Goal: Task Accomplishment & Management: Manage account settings

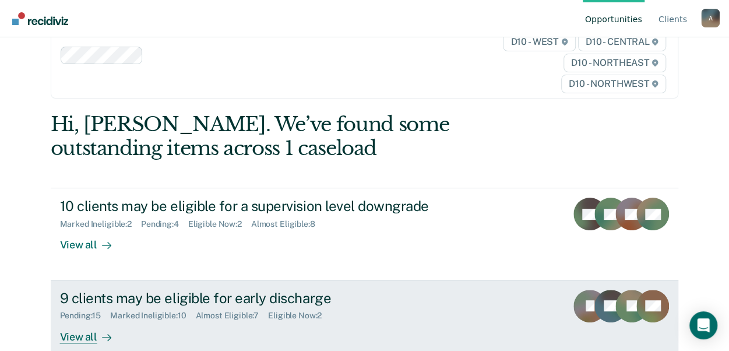
scroll to position [58, 0]
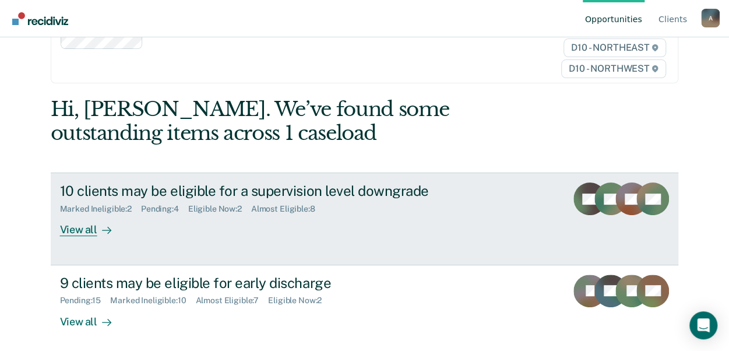
click at [86, 233] on div "View all" at bounding box center [92, 225] width 65 height 23
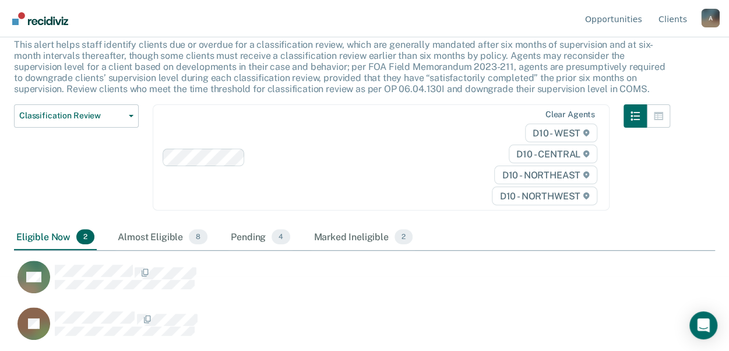
scroll to position [76, 0]
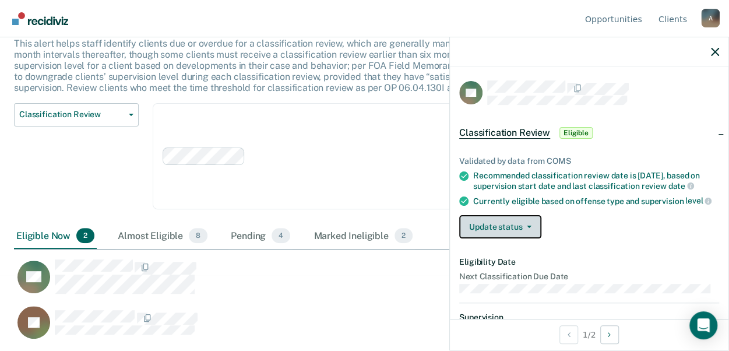
click at [501, 231] on button "Update status" at bounding box center [500, 226] width 82 height 23
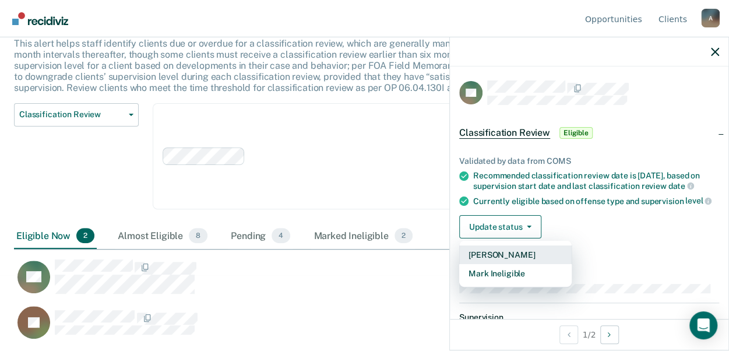
click at [492, 261] on button "[PERSON_NAME]" at bounding box center [515, 254] width 112 height 19
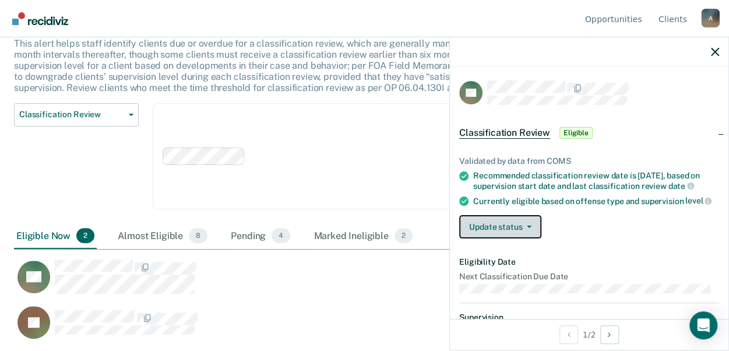
scroll to position [29, 0]
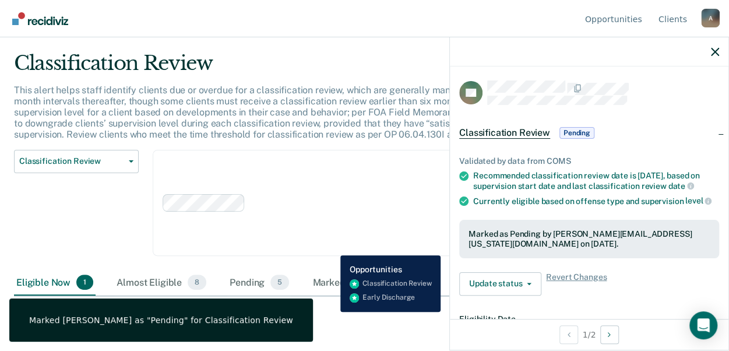
click at [332, 312] on div "JS" at bounding box center [314, 322] width 600 height 34
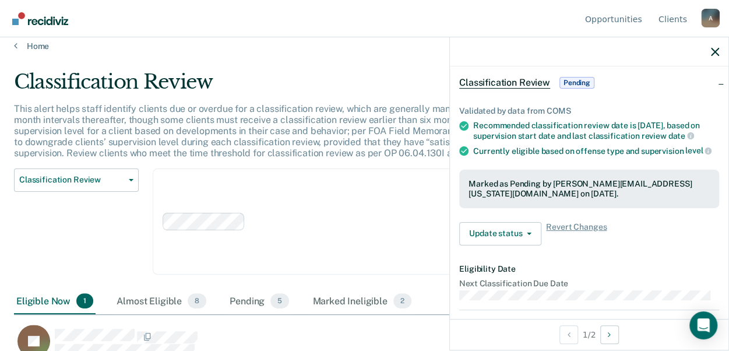
scroll to position [0, 0]
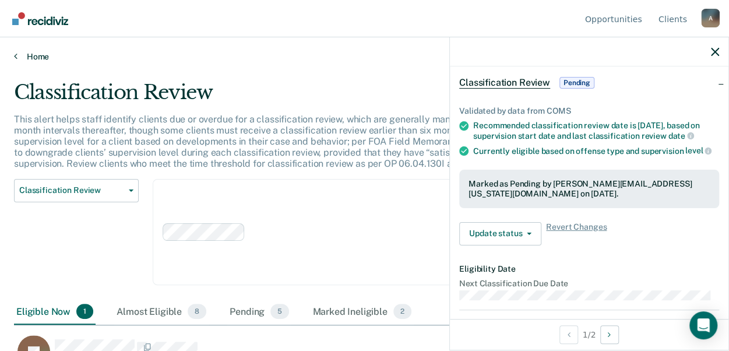
click at [38, 58] on link "Home" at bounding box center [364, 56] width 701 height 10
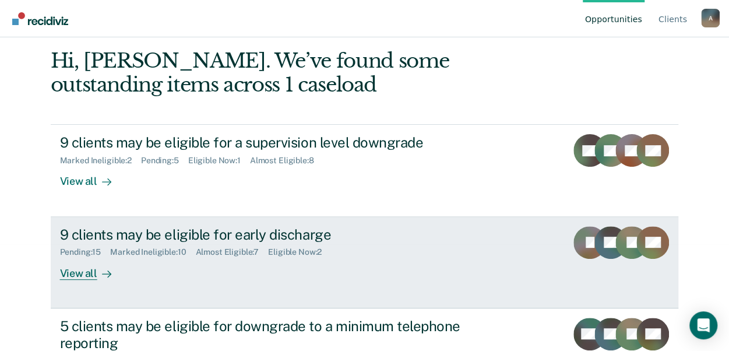
scroll to position [117, 0]
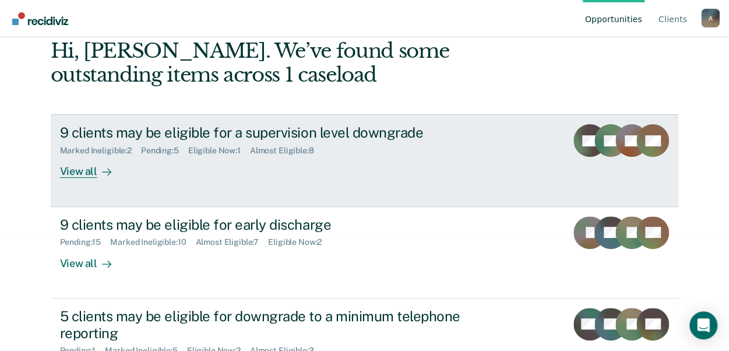
click at [80, 171] on div "View all" at bounding box center [92, 167] width 65 height 23
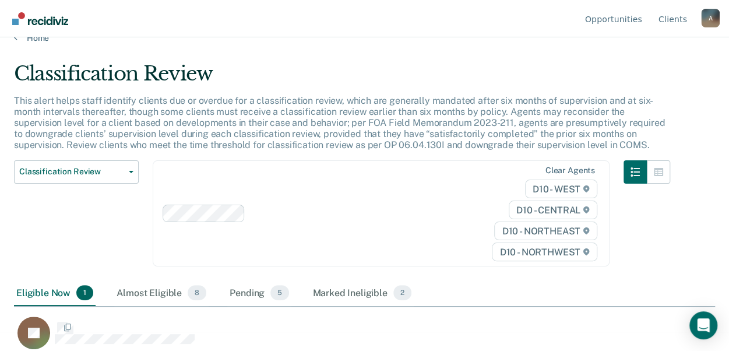
scroll to position [29, 0]
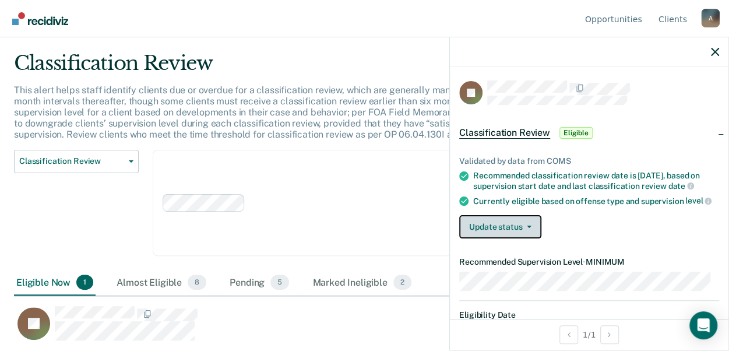
click at [469, 237] on button "Update status" at bounding box center [500, 226] width 82 height 23
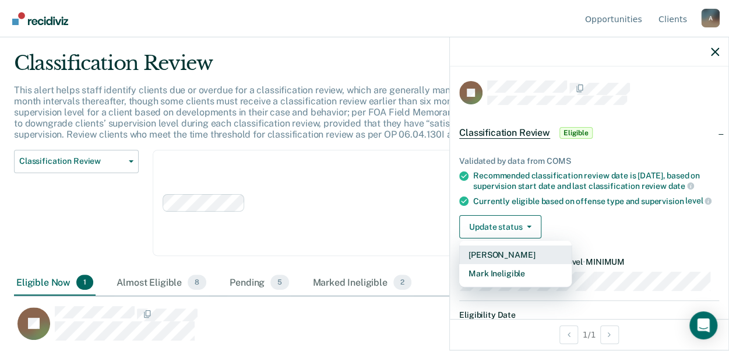
click at [478, 264] on button "[PERSON_NAME]" at bounding box center [515, 254] width 112 height 19
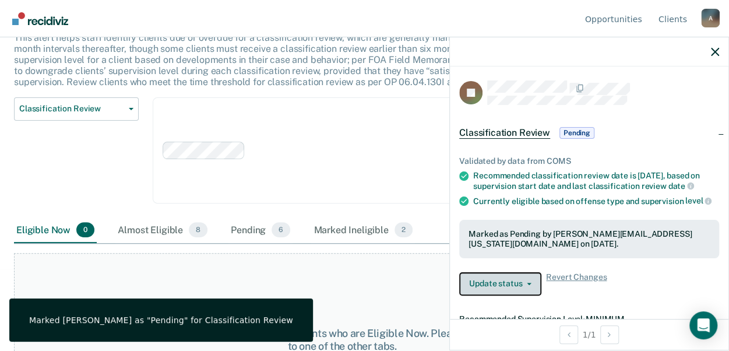
scroll to position [156, 0]
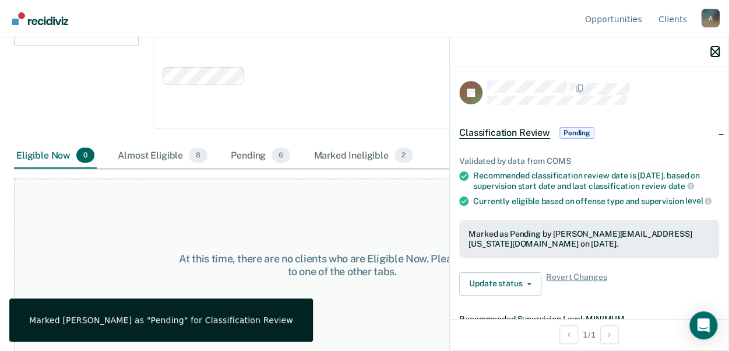
click at [714, 51] on icon "button" at bounding box center [715, 52] width 8 height 8
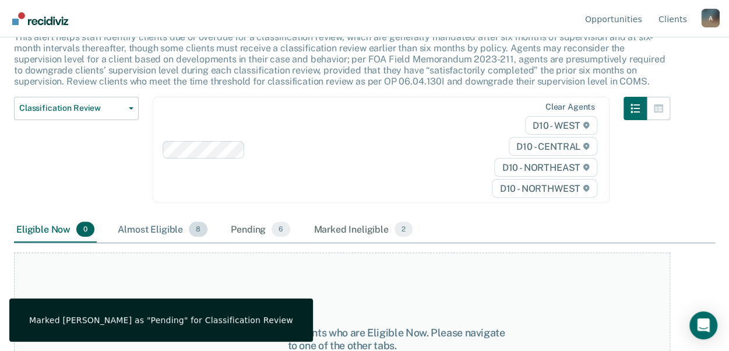
scroll to position [0, 0]
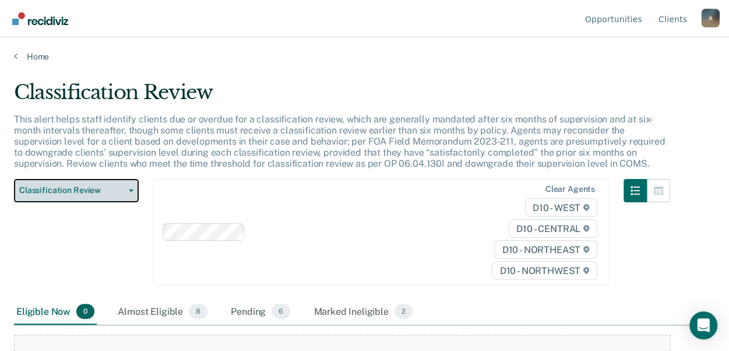
click at [76, 192] on span "Classification Review" at bounding box center [71, 190] width 105 height 10
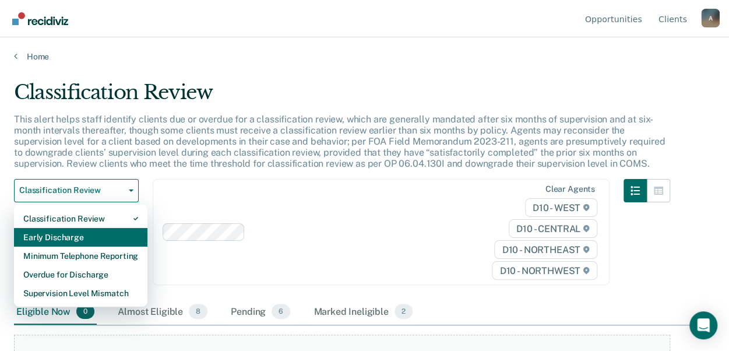
click at [97, 228] on div "Early Discharge" at bounding box center [80, 237] width 115 height 19
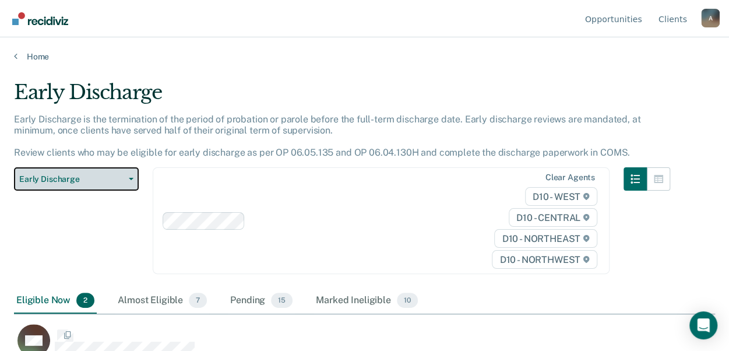
scroll to position [174, 692]
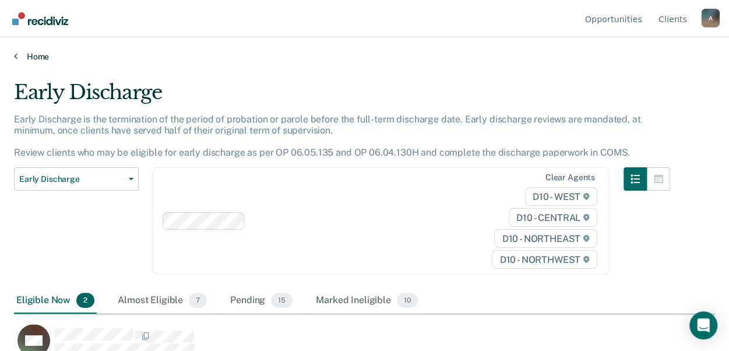
click at [36, 57] on link "Home" at bounding box center [364, 56] width 701 height 10
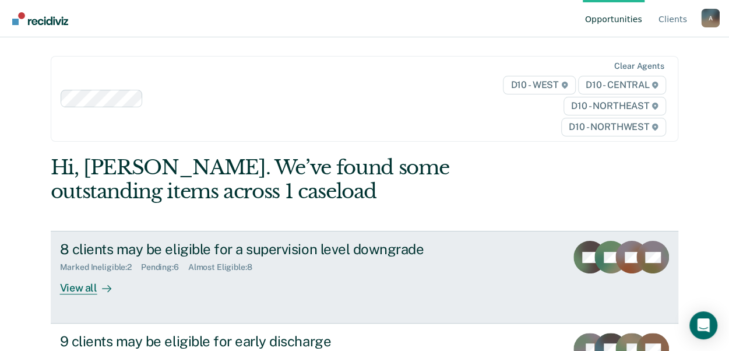
click at [87, 291] on div "View all" at bounding box center [92, 283] width 65 height 23
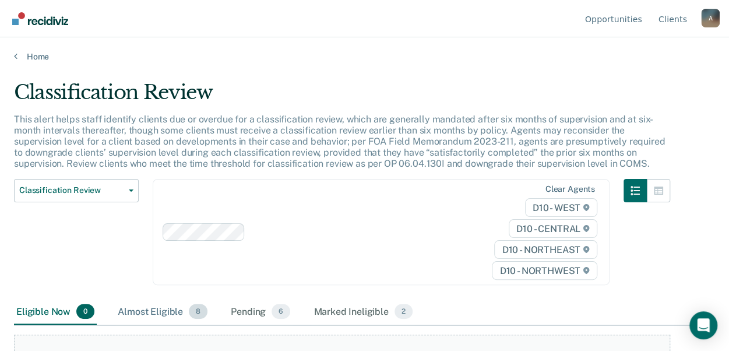
click at [142, 312] on div "Almost Eligible 8" at bounding box center [162, 312] width 94 height 26
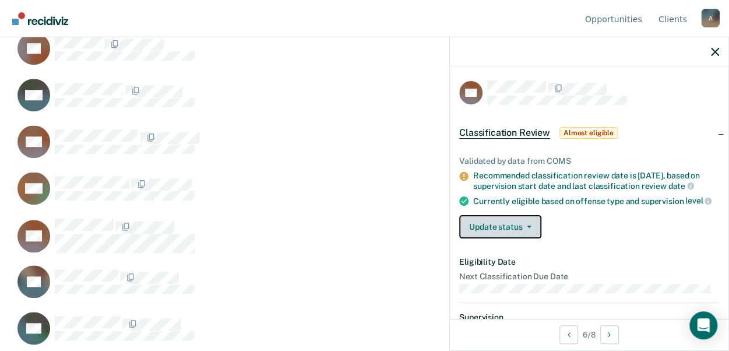
click at [491, 235] on button "Update status" at bounding box center [500, 226] width 82 height 23
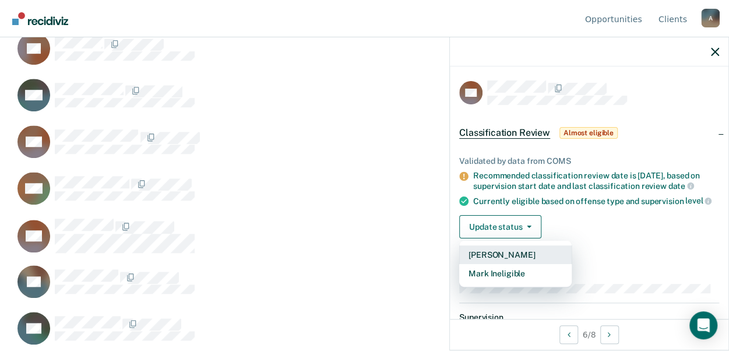
click at [480, 263] on button "[PERSON_NAME]" at bounding box center [515, 254] width 112 height 19
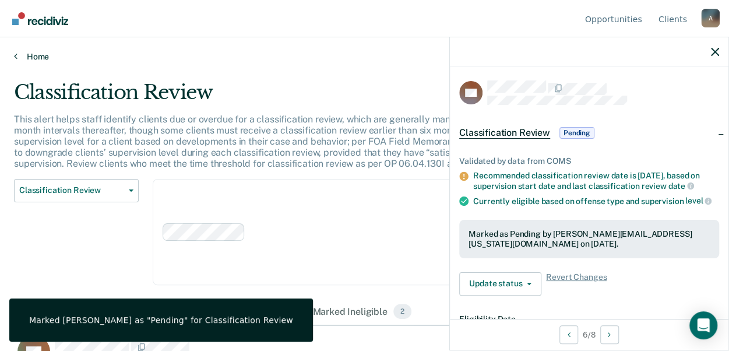
click at [40, 57] on link "Home" at bounding box center [364, 56] width 701 height 10
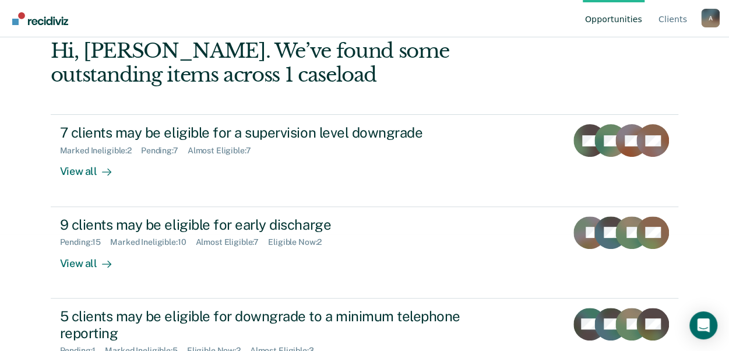
scroll to position [171, 0]
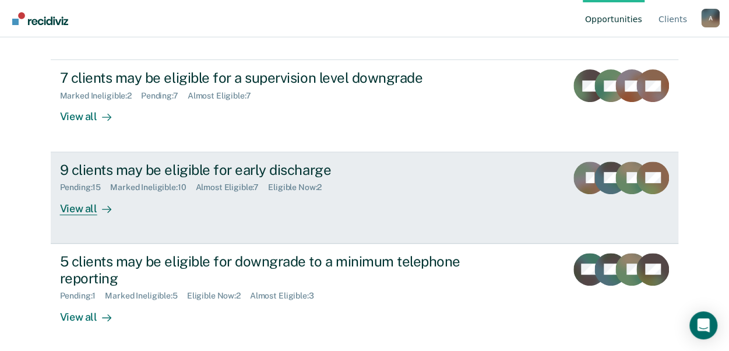
click at [84, 208] on div "View all" at bounding box center [92, 203] width 65 height 23
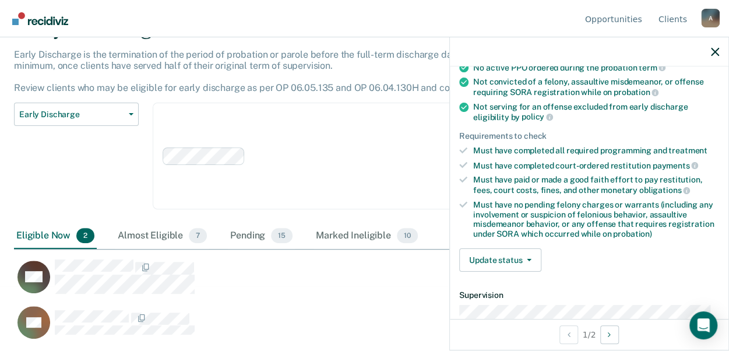
scroll to position [233, 0]
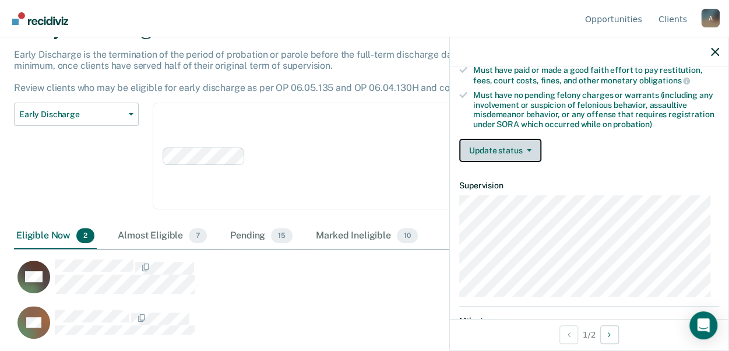
click at [519, 143] on button "Update status" at bounding box center [500, 150] width 82 height 23
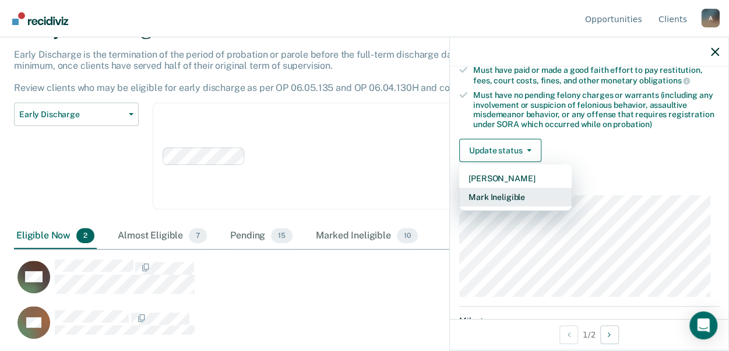
click at [489, 195] on button "Mark Ineligible" at bounding box center [515, 197] width 112 height 19
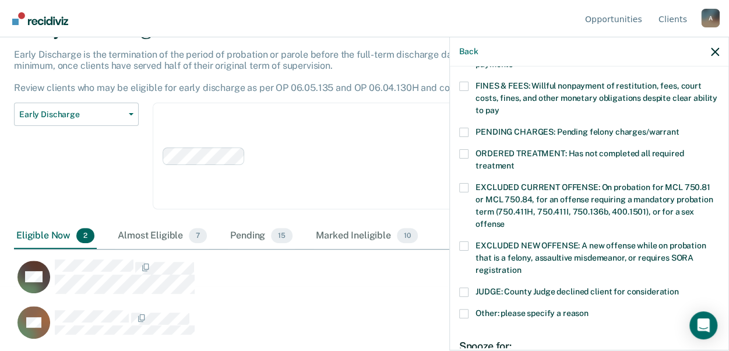
scroll to position [350, 0]
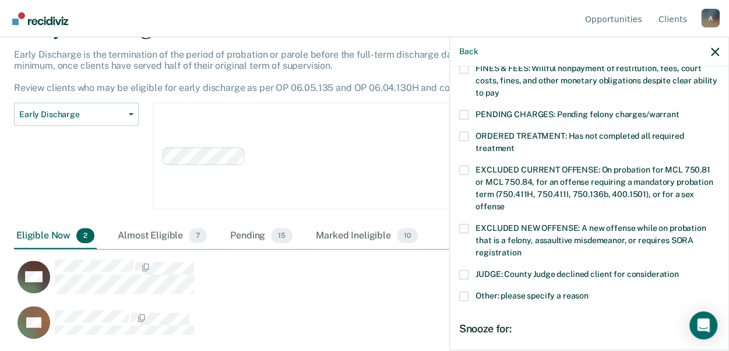
click at [460, 270] on span at bounding box center [463, 274] width 9 height 9
click at [679, 270] on input "JUDGE: County Judge declined client for consideration" at bounding box center [679, 270] width 0 height 0
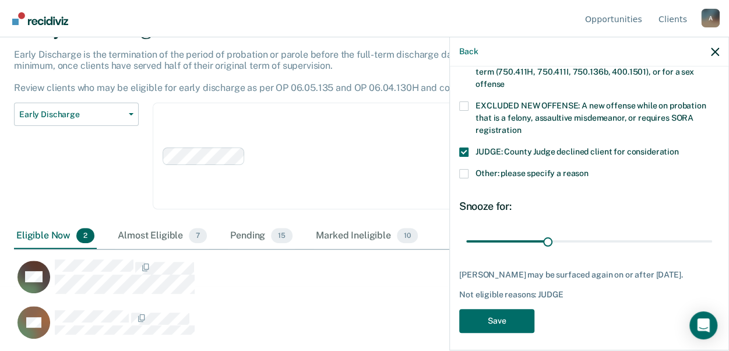
scroll to position [473, 0]
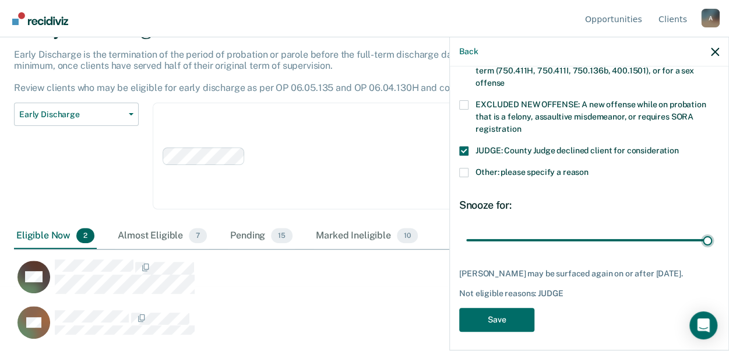
drag, startPoint x: 544, startPoint y: 225, endPoint x: 618, endPoint y: 306, distance: 109.7
type input "90"
click at [712, 230] on input "range" at bounding box center [589, 240] width 246 height 20
click at [506, 315] on button "Save" at bounding box center [496, 320] width 75 height 24
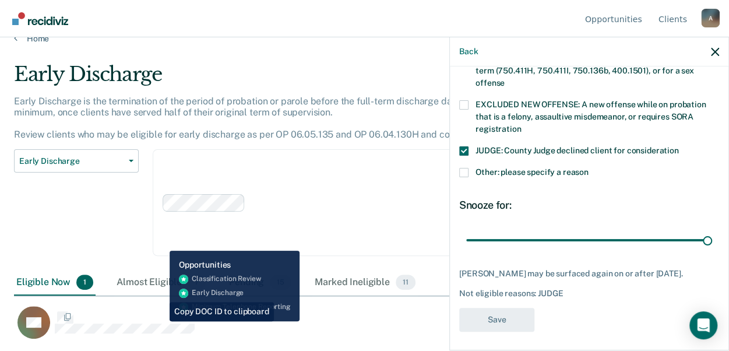
scroll to position [426, 0]
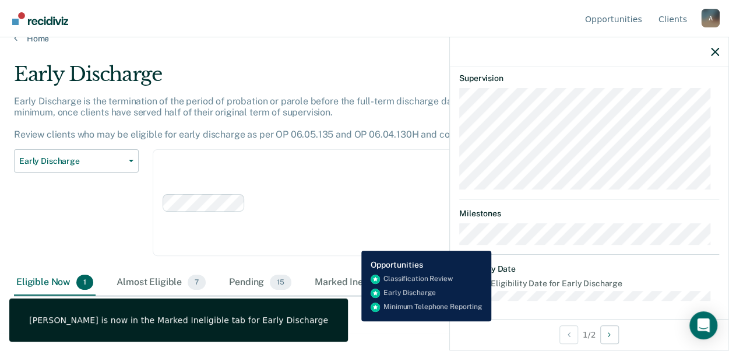
drag, startPoint x: 352, startPoint y: 321, endPoint x: 316, endPoint y: 313, distance: 37.6
click at [352, 322] on div "AB" at bounding box center [314, 322] width 600 height 34
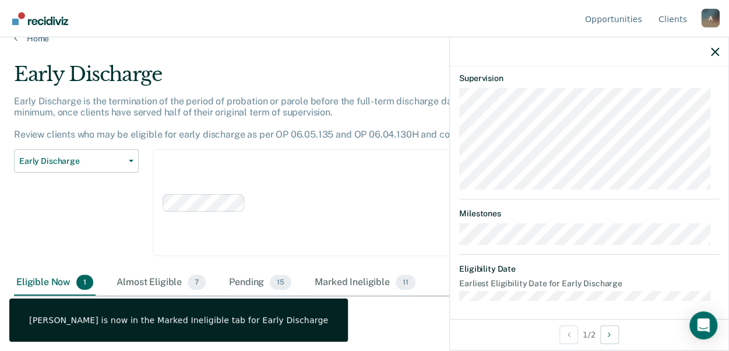
click at [121, 238] on div "Early Discharge Classification Review Early Discharge Minimum Telephone Reporti…" at bounding box center [76, 209] width 125 height 121
click at [365, 338] on div "AB" at bounding box center [320, 328] width 613 height 47
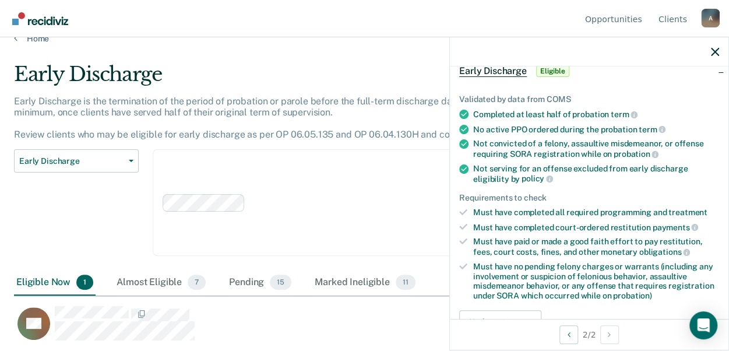
scroll to position [175, 0]
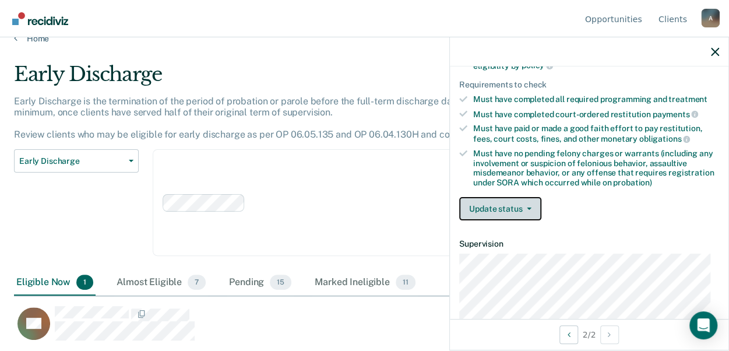
click at [496, 204] on button "Update status" at bounding box center [500, 208] width 82 height 23
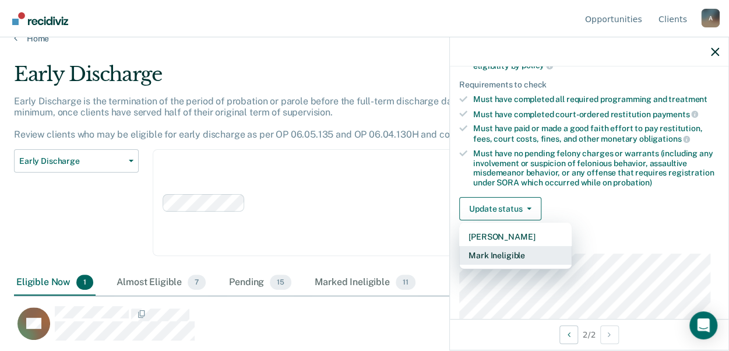
click at [488, 251] on button "Mark Ineligible" at bounding box center [515, 255] width 112 height 19
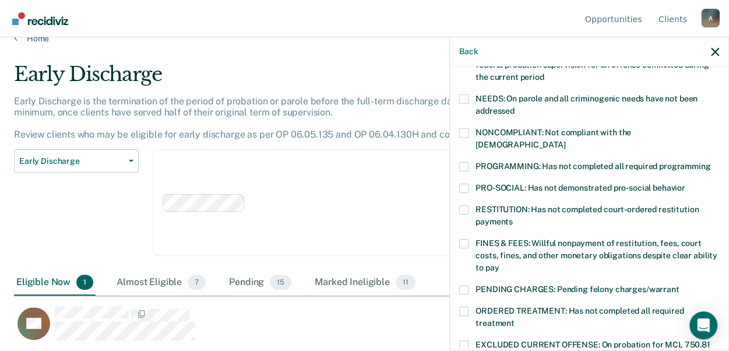
click at [465, 162] on span at bounding box center [463, 166] width 9 height 9
click at [710, 162] on input "PROGRAMMING: Has not completed all required programming" at bounding box center [710, 162] width 0 height 0
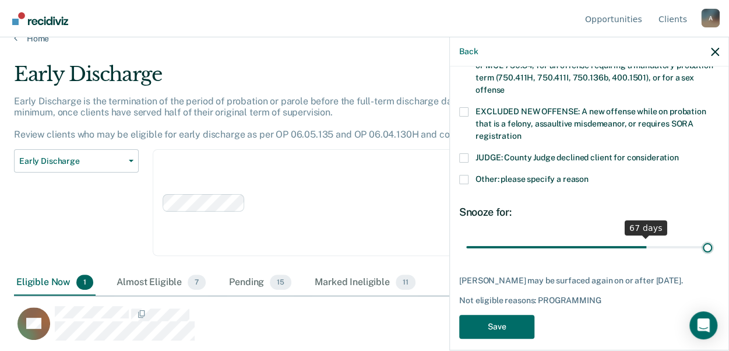
scroll to position [463, 0]
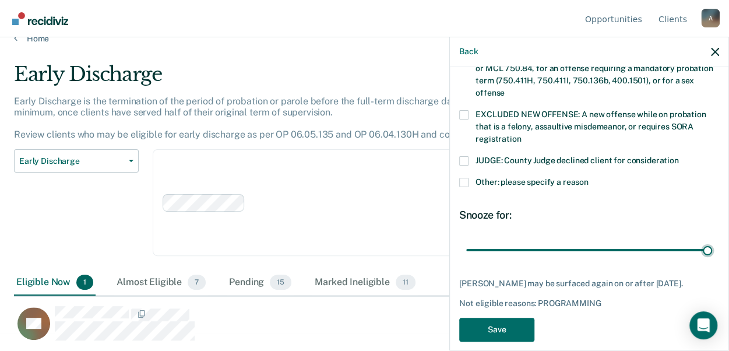
drag, startPoint x: 544, startPoint y: 236, endPoint x: 555, endPoint y: 311, distance: 76.1
type input "90"
click at [712, 239] on input "range" at bounding box center [589, 249] width 246 height 20
click at [503, 318] on button "Save" at bounding box center [496, 330] width 75 height 24
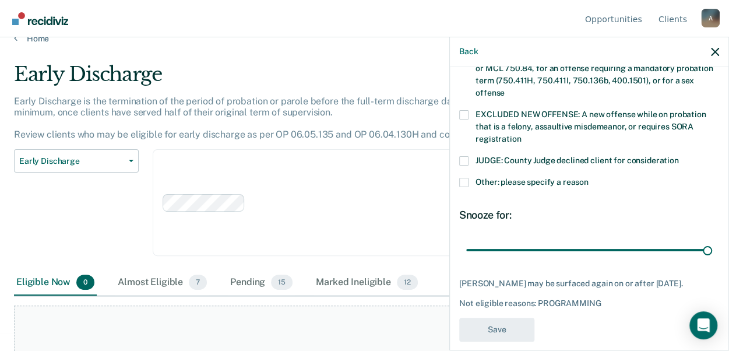
scroll to position [415, 0]
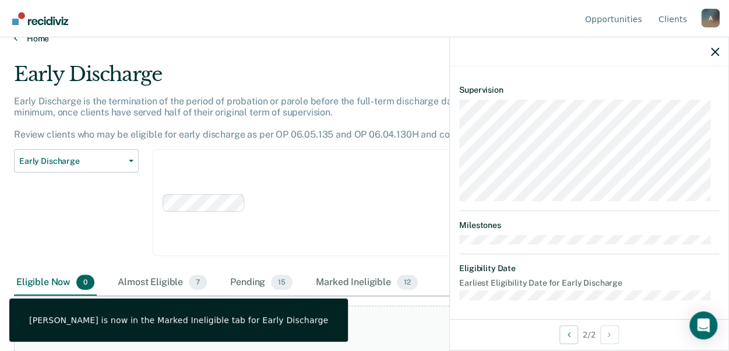
click at [46, 38] on link "Home" at bounding box center [364, 38] width 701 height 10
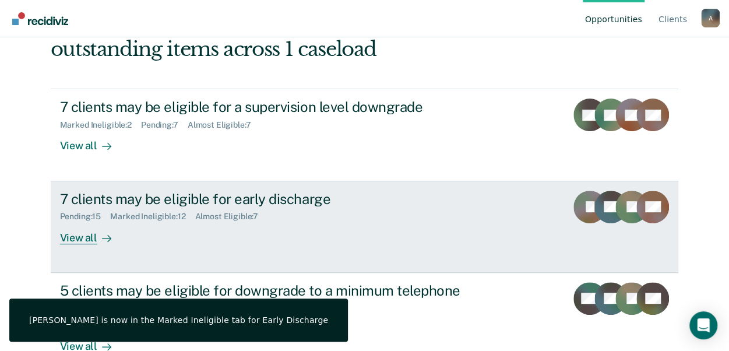
scroll to position [171, 0]
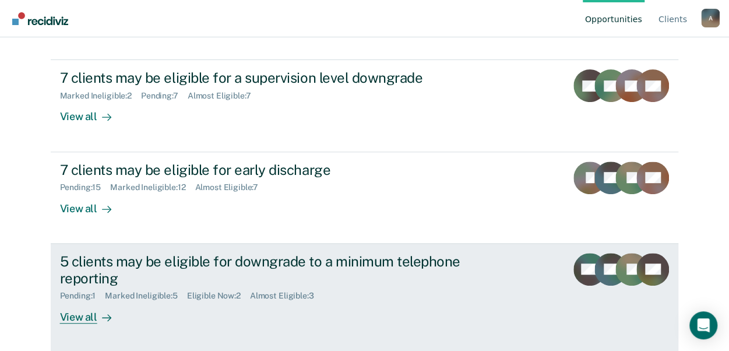
click at [85, 318] on div "View all" at bounding box center [92, 312] width 65 height 23
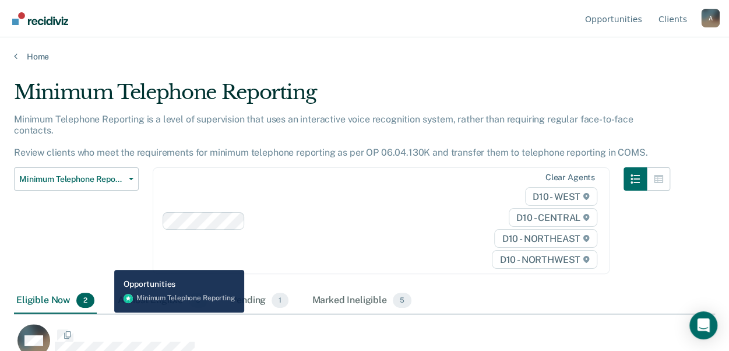
scroll to position [174, 692]
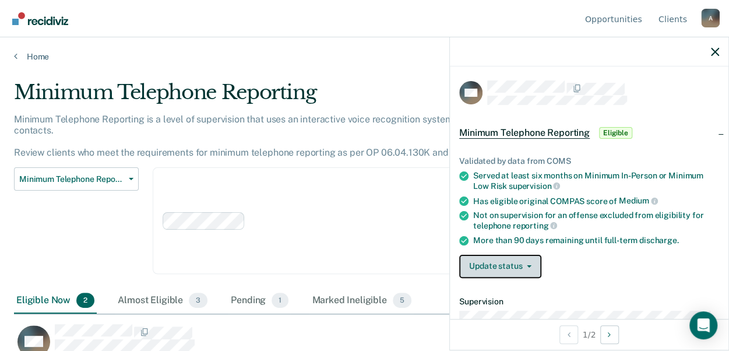
click at [517, 262] on button "Update status" at bounding box center [500, 266] width 82 height 23
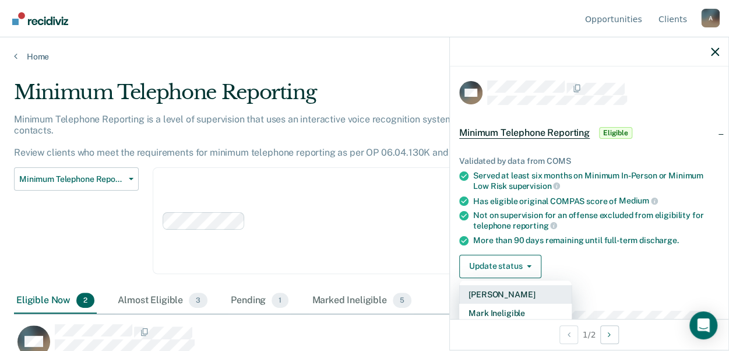
click at [506, 287] on button "[PERSON_NAME]" at bounding box center [515, 294] width 112 height 19
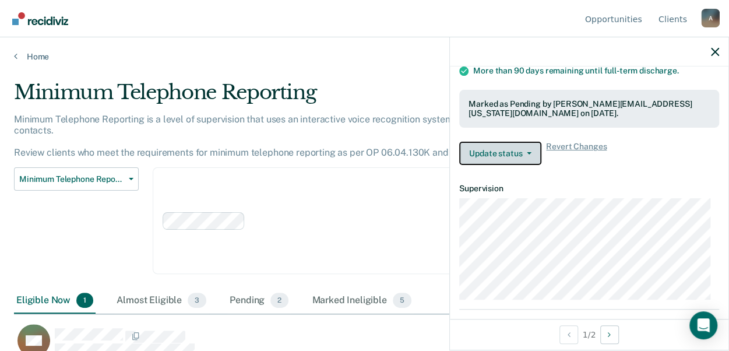
scroll to position [175, 0]
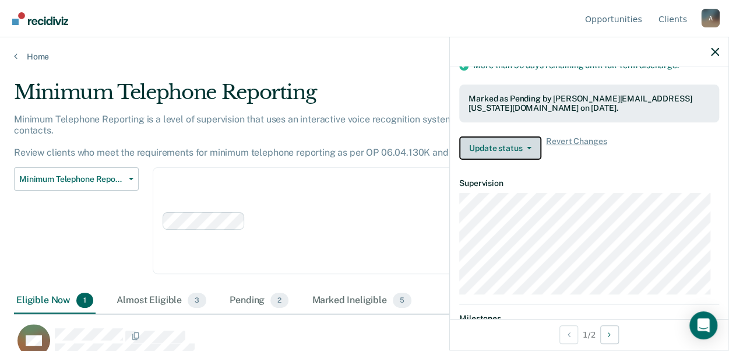
click at [527, 147] on icon "button" at bounding box center [529, 148] width 5 height 2
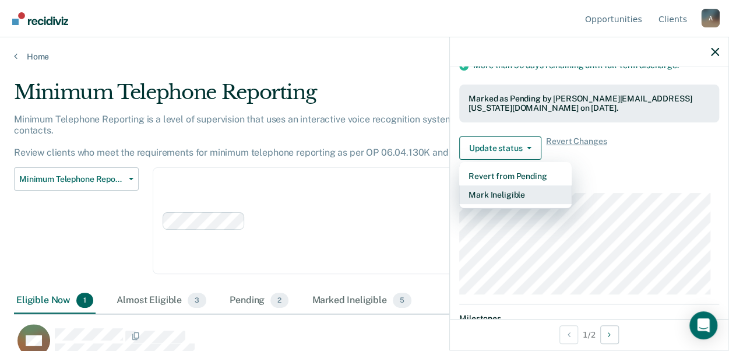
click at [498, 193] on button "Mark Ineligible" at bounding box center [515, 194] width 112 height 19
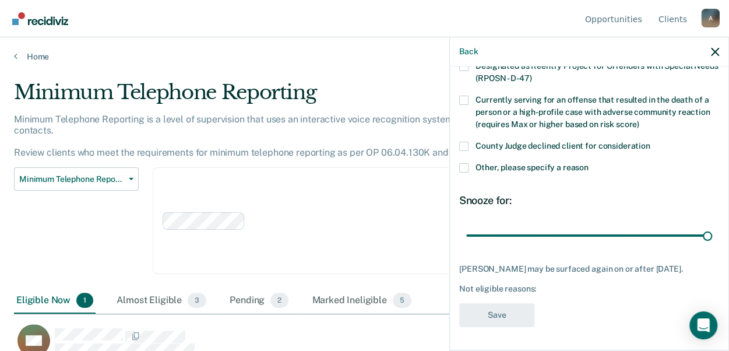
drag, startPoint x: 545, startPoint y: 227, endPoint x: 725, endPoint y: 235, distance: 180.8
type input "90"
click at [712, 235] on input "range" at bounding box center [589, 235] width 246 height 20
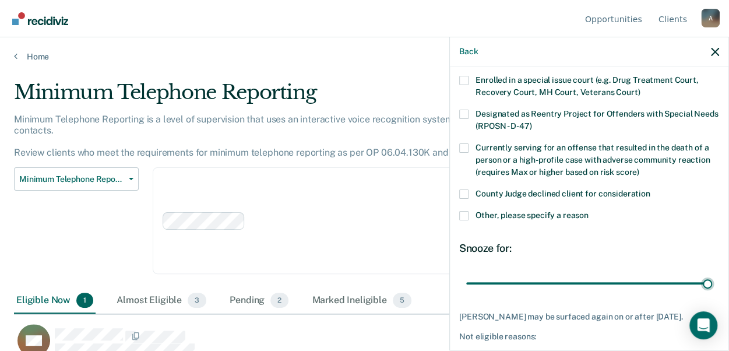
scroll to position [52, 0]
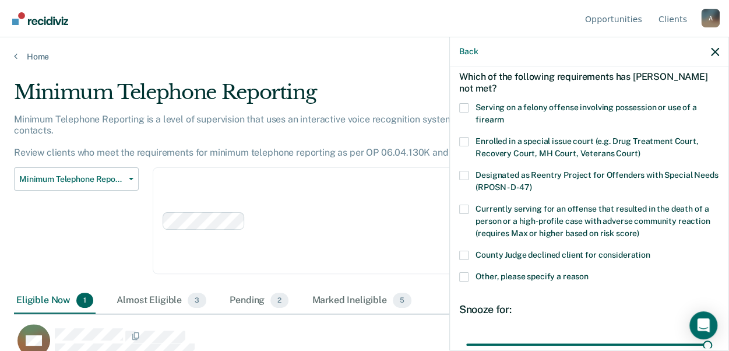
click at [463, 252] on span at bounding box center [463, 255] width 9 height 9
click at [650, 251] on input "County Judge declined client for consideration" at bounding box center [650, 251] width 0 height 0
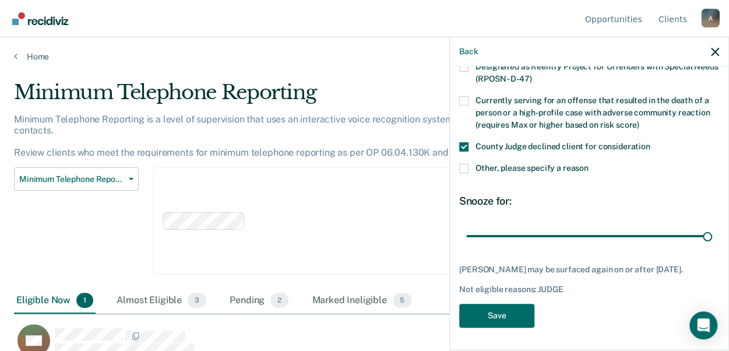
scroll to position [169, 0]
click at [505, 313] on button "Save" at bounding box center [496, 315] width 75 height 24
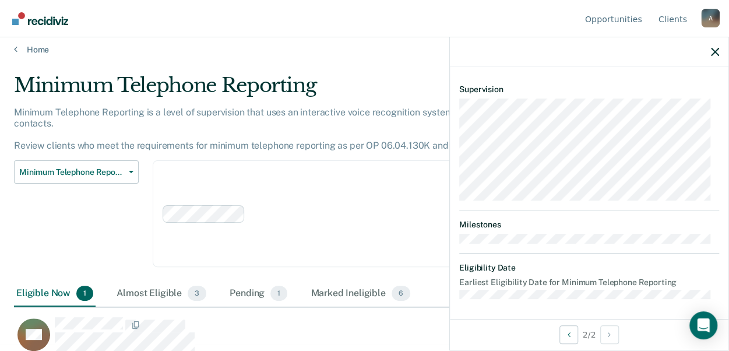
scroll to position [0, 0]
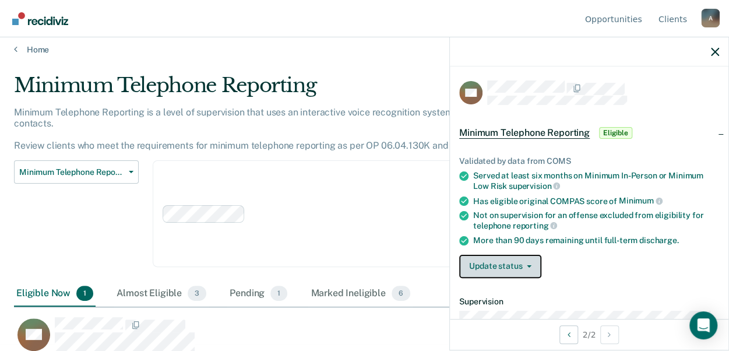
click at [519, 266] on button "Update status" at bounding box center [500, 266] width 82 height 23
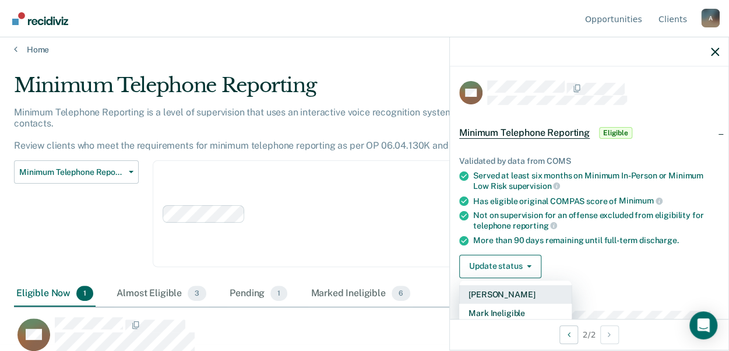
click at [496, 295] on button "[PERSON_NAME]" at bounding box center [515, 294] width 112 height 19
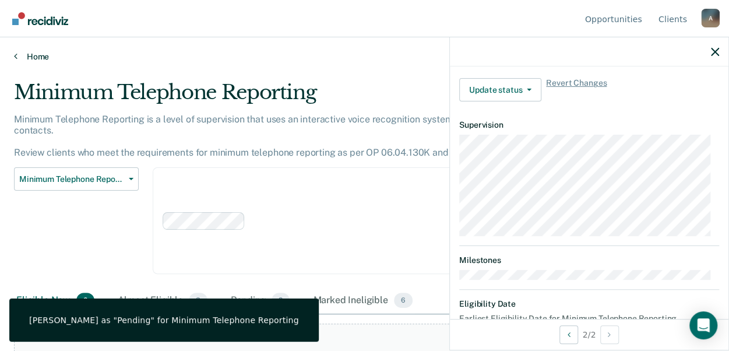
click at [44, 57] on link "Home" at bounding box center [364, 56] width 701 height 10
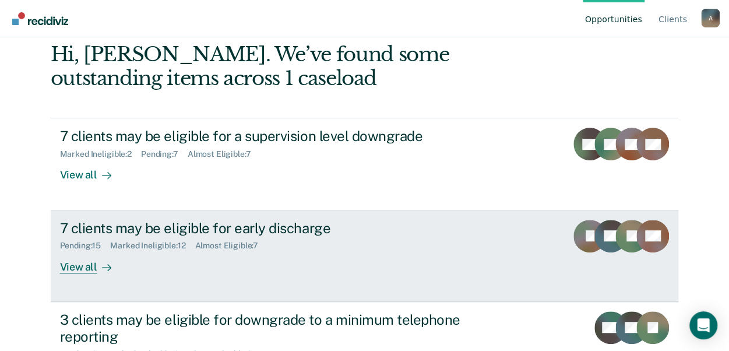
scroll to position [55, 0]
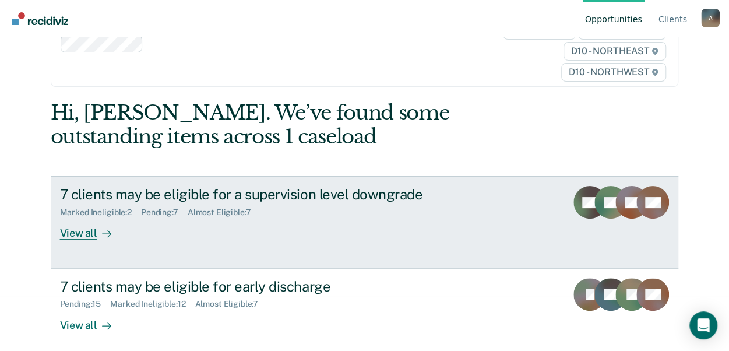
click at [233, 210] on div "Almost Eligible : 7" at bounding box center [224, 212] width 73 height 10
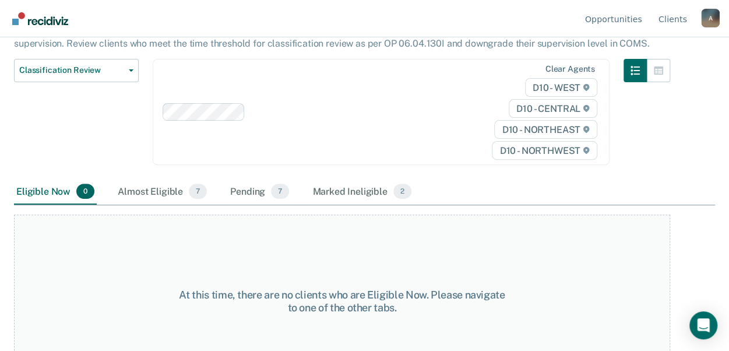
scroll to position [156, 0]
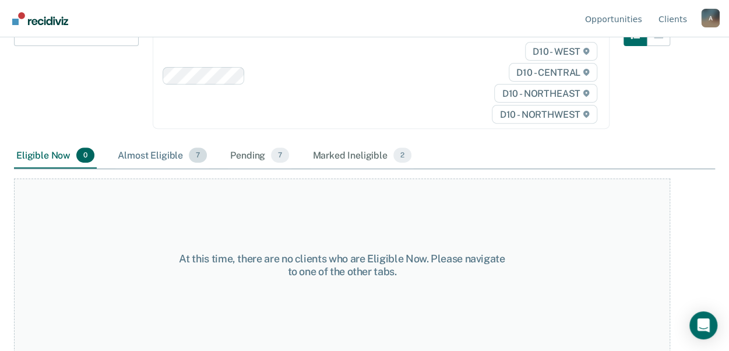
click at [168, 152] on div "Almost Eligible 7" at bounding box center [162, 156] width 94 height 26
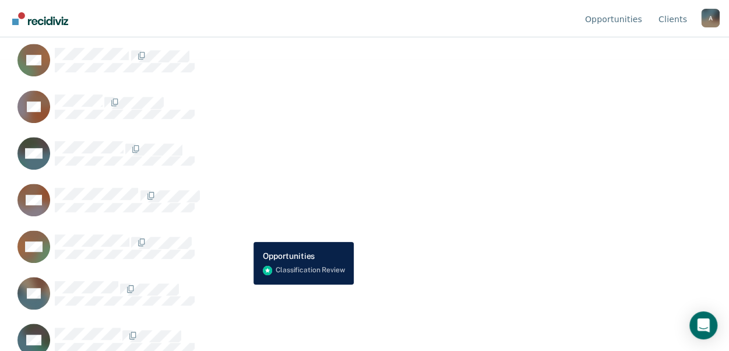
scroll to position [309, 0]
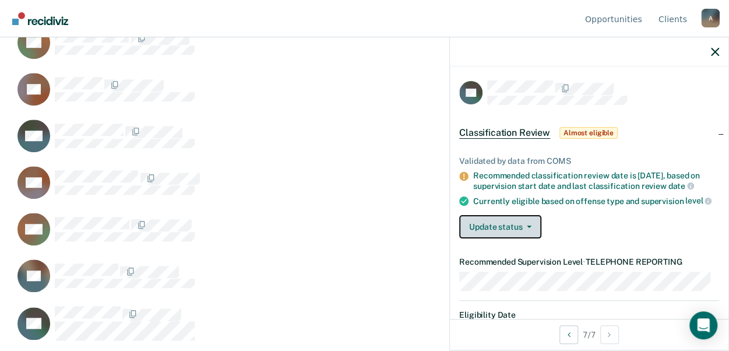
click at [531, 233] on button "Update status" at bounding box center [500, 226] width 82 height 23
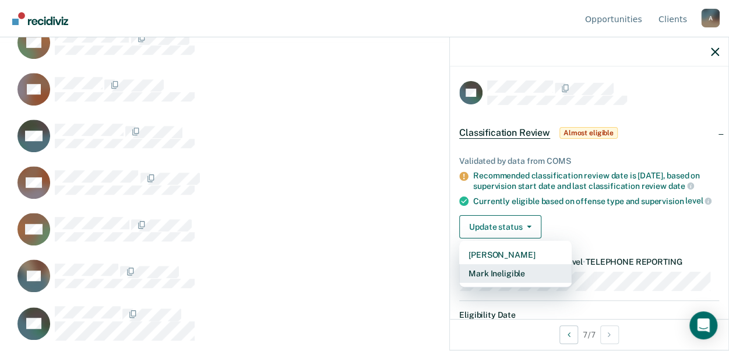
click at [477, 280] on button "Mark Ineligible" at bounding box center [515, 273] width 112 height 19
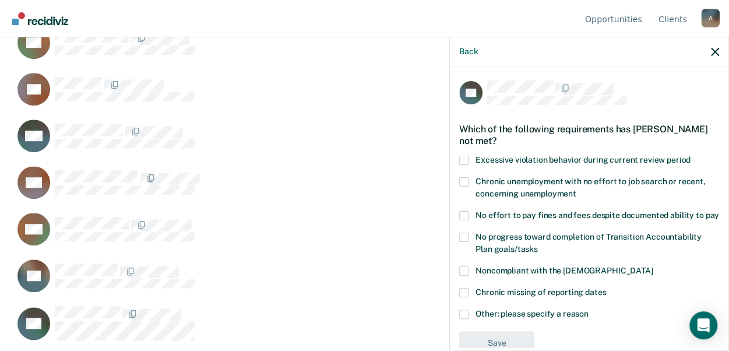
scroll to position [38, 0]
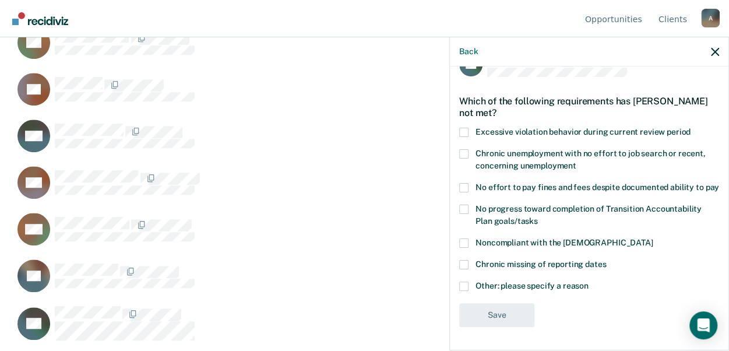
click at [466, 285] on span at bounding box center [463, 285] width 9 height 9
click at [588, 281] on input "Other: please specify a reason" at bounding box center [588, 281] width 0 height 0
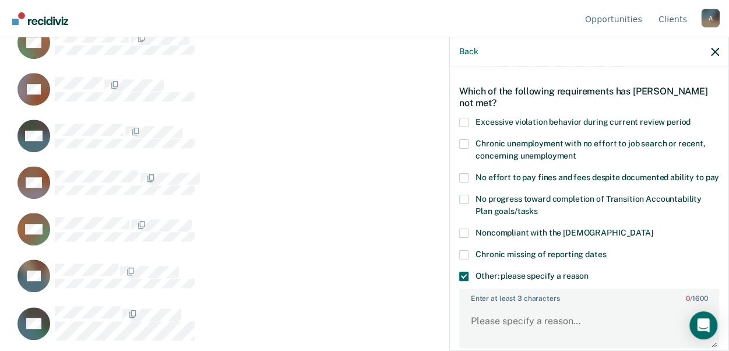
scroll to position [147, 0]
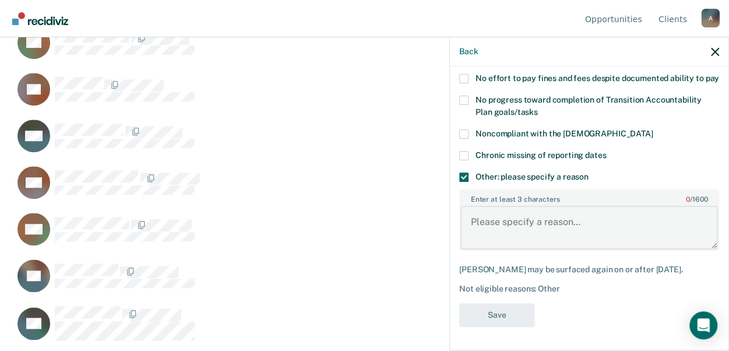
click at [470, 223] on textarea "Enter at least 3 characters 0 / 1600" at bounding box center [589, 227] width 258 height 43
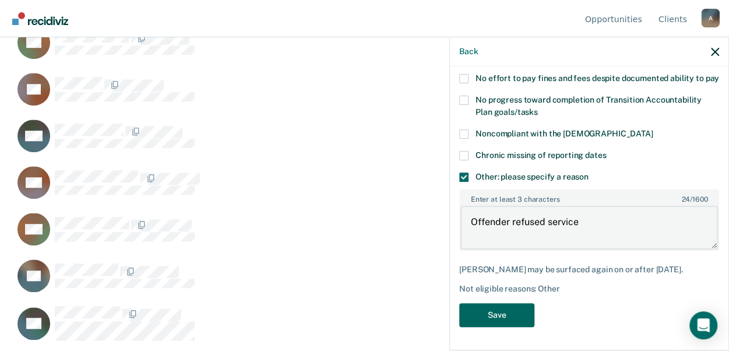
type textarea "Offender refused service"
click at [477, 323] on button "Save" at bounding box center [496, 315] width 75 height 24
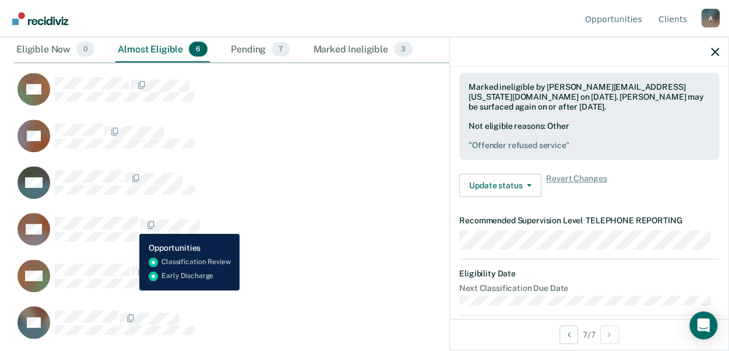
scroll to position [42, 0]
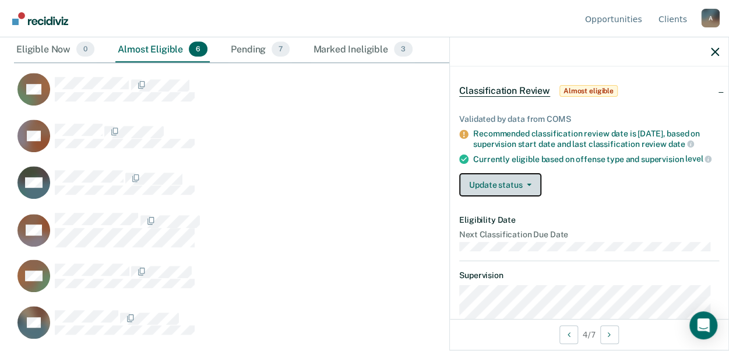
click at [516, 190] on button "Update status" at bounding box center [500, 184] width 82 height 23
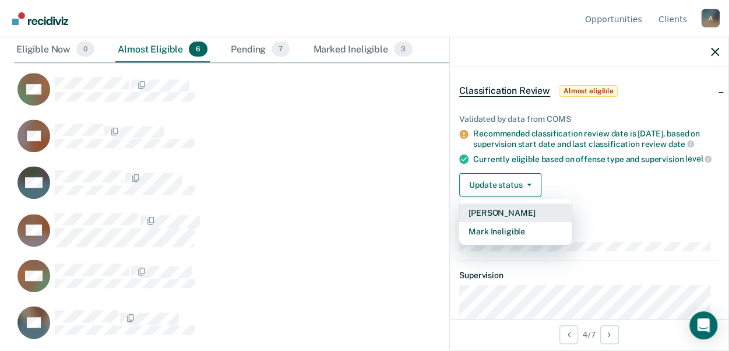
click at [499, 222] on button "[PERSON_NAME]" at bounding box center [515, 212] width 112 height 19
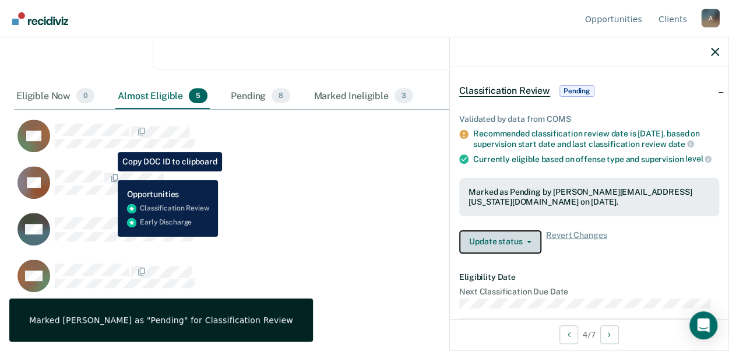
scroll to position [99, 0]
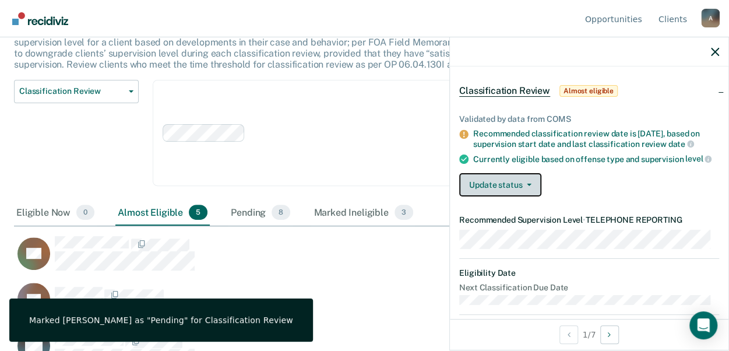
click at [521, 194] on button "Update status" at bounding box center [500, 184] width 82 height 23
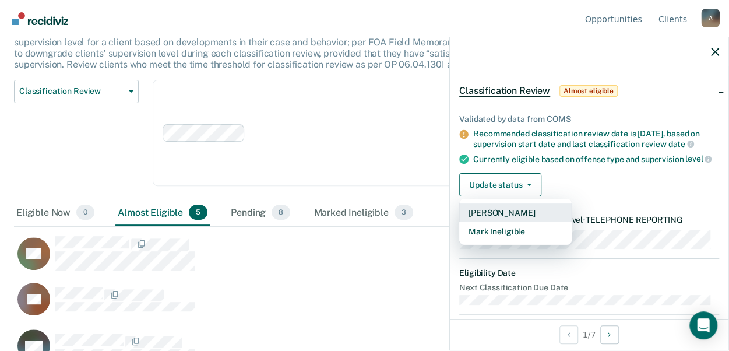
drag, startPoint x: 498, startPoint y: 221, endPoint x: 378, endPoint y: 228, distance: 120.2
click at [495, 221] on button "[PERSON_NAME]" at bounding box center [515, 212] width 112 height 19
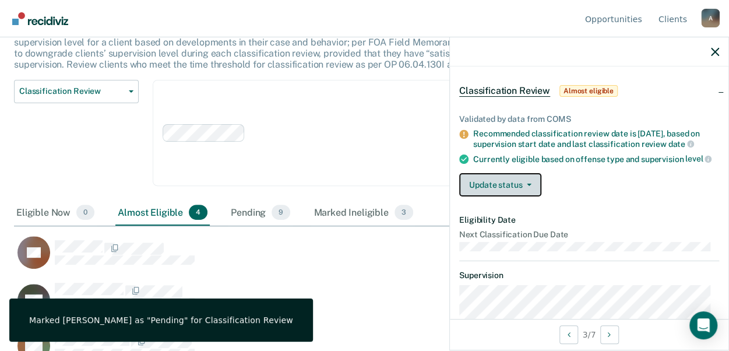
click at [530, 186] on icon "button" at bounding box center [529, 185] width 5 height 2
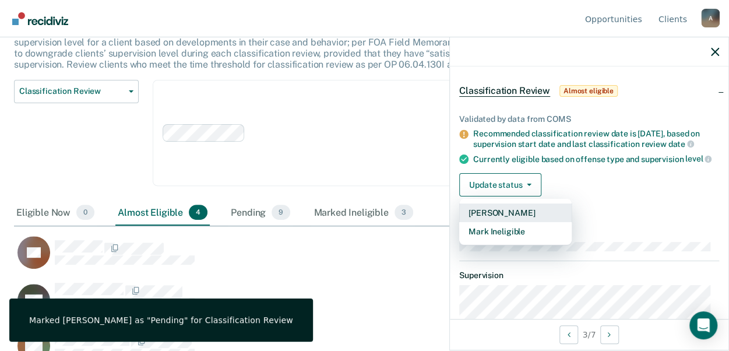
click at [481, 221] on button "[PERSON_NAME]" at bounding box center [515, 212] width 112 height 19
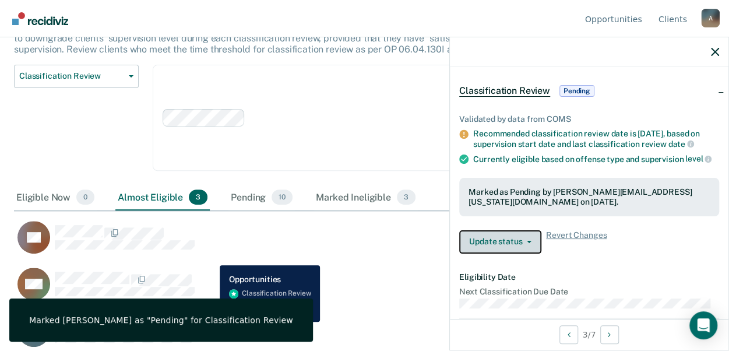
scroll to position [122, 0]
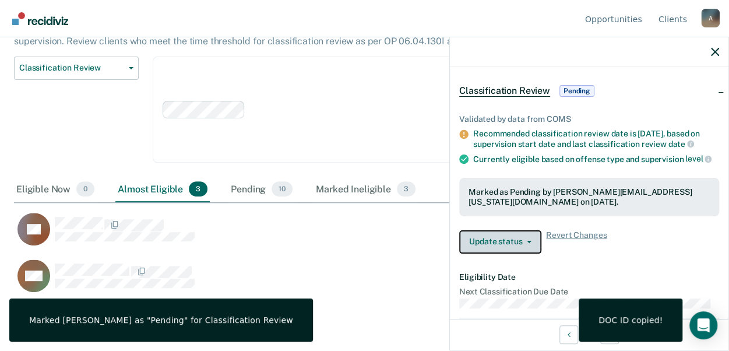
click at [522, 243] on span "button" at bounding box center [526, 242] width 9 height 2
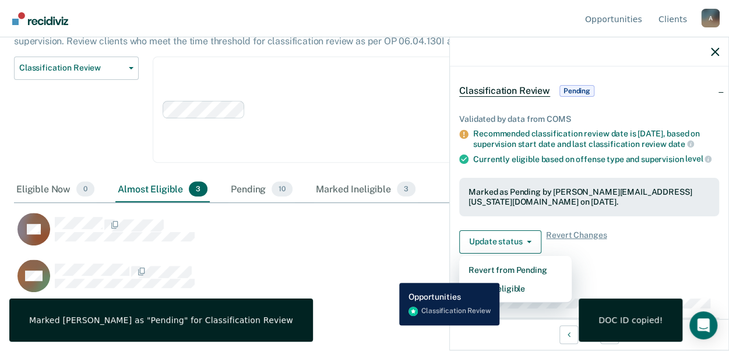
drag, startPoint x: 390, startPoint y: 274, endPoint x: 277, endPoint y: 264, distance: 113.5
click at [390, 274] on div "DM" at bounding box center [314, 276] width 600 height 34
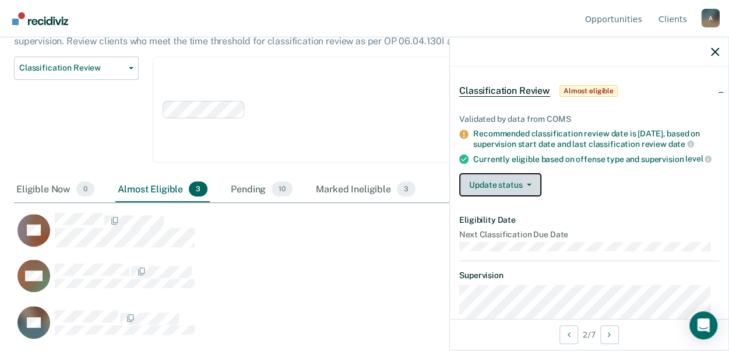
click at [513, 193] on button "Update status" at bounding box center [500, 184] width 82 height 23
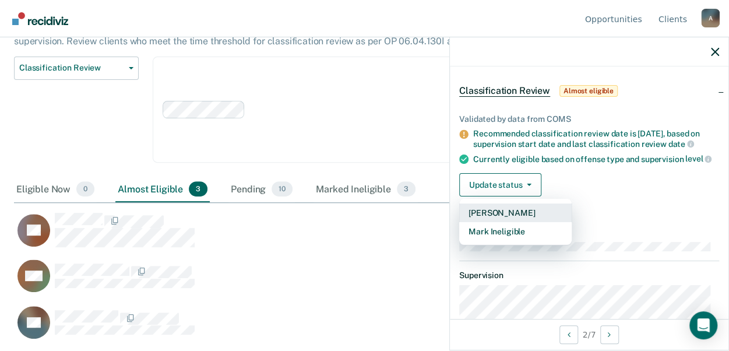
click at [492, 222] on button "[PERSON_NAME]" at bounding box center [515, 212] width 112 height 19
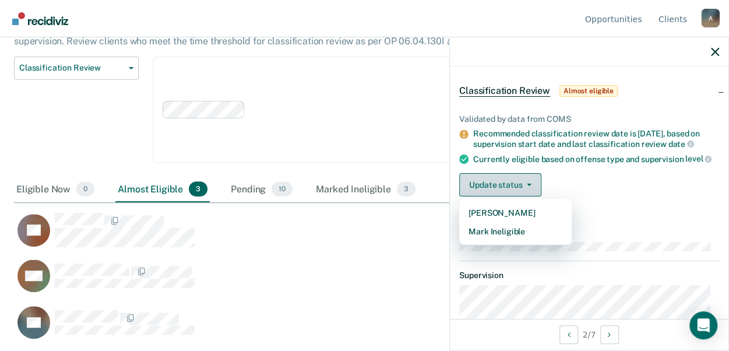
scroll to position [76, 0]
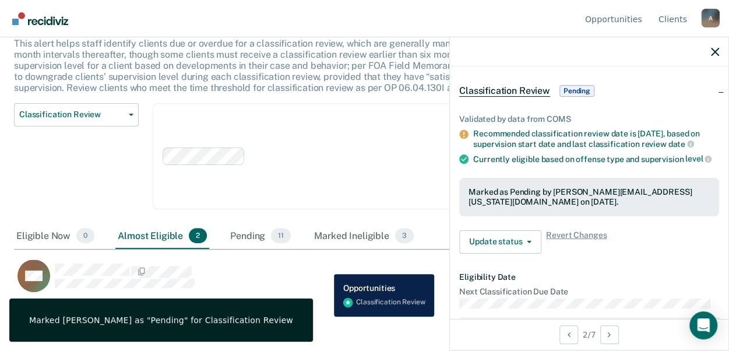
click at [325, 316] on div "EP" at bounding box center [314, 322] width 600 height 34
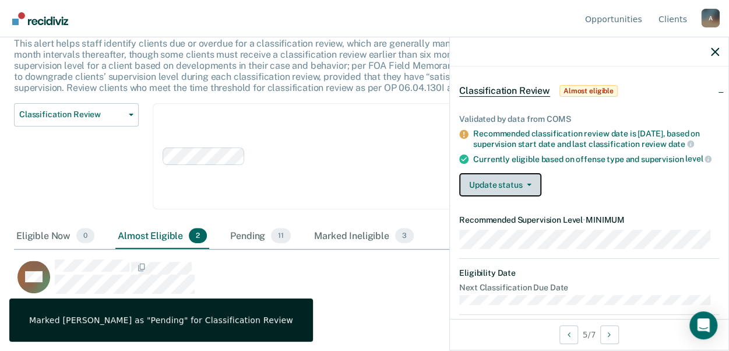
click at [522, 186] on span "button" at bounding box center [526, 185] width 9 height 2
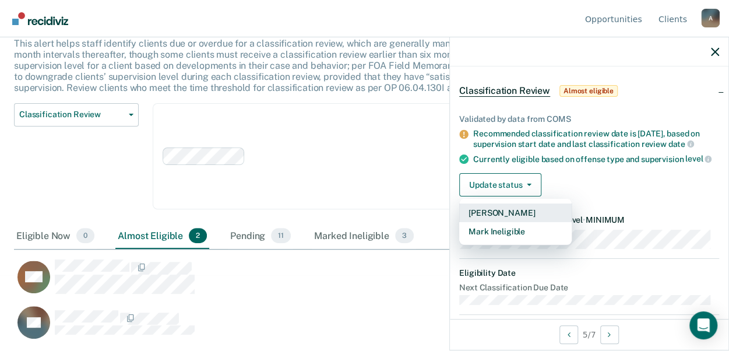
drag, startPoint x: 496, startPoint y: 221, endPoint x: 485, endPoint y: 223, distance: 10.6
click at [496, 220] on button "[PERSON_NAME]" at bounding box center [515, 212] width 112 height 19
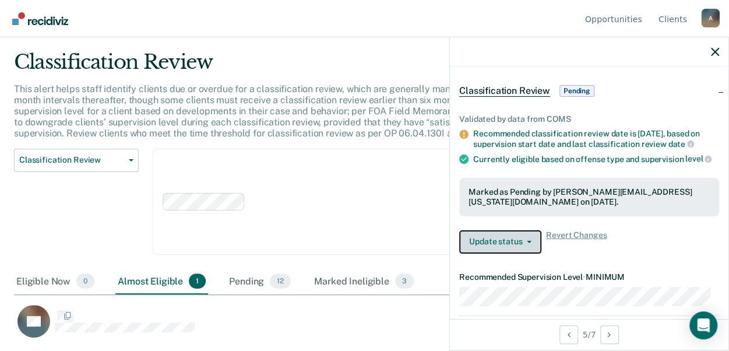
scroll to position [29, 0]
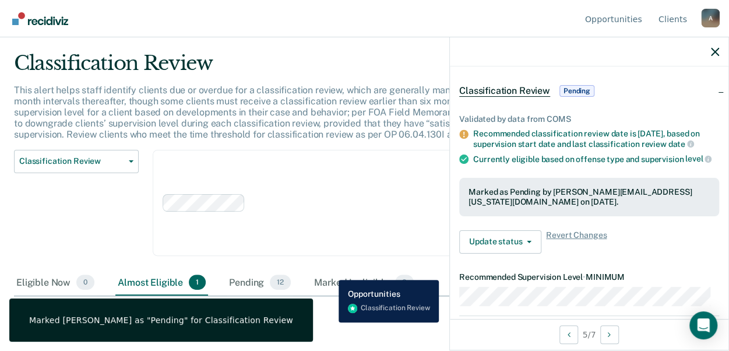
click at [330, 322] on div "EP" at bounding box center [314, 322] width 600 height 34
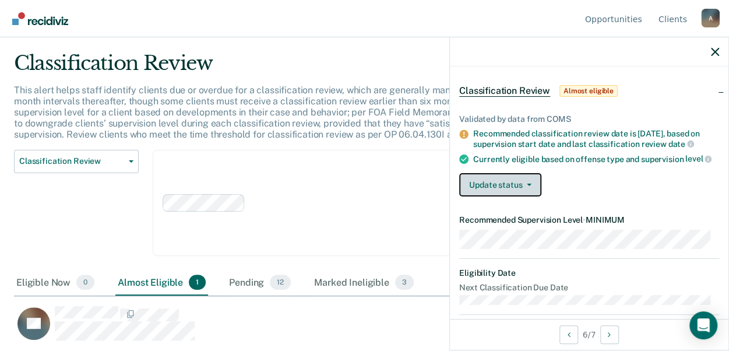
click at [528, 186] on icon "button" at bounding box center [529, 185] width 5 height 2
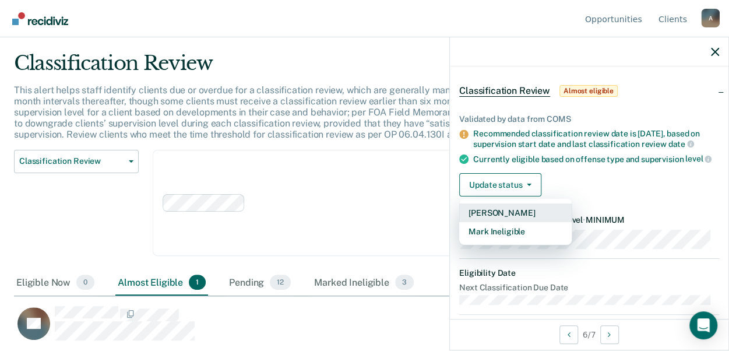
click at [506, 220] on button "[PERSON_NAME]" at bounding box center [515, 212] width 112 height 19
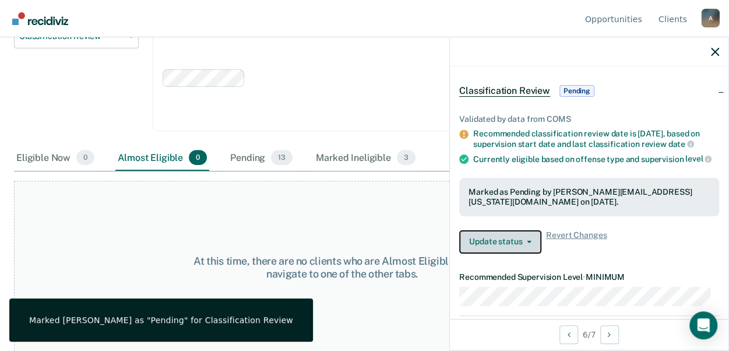
scroll to position [156, 0]
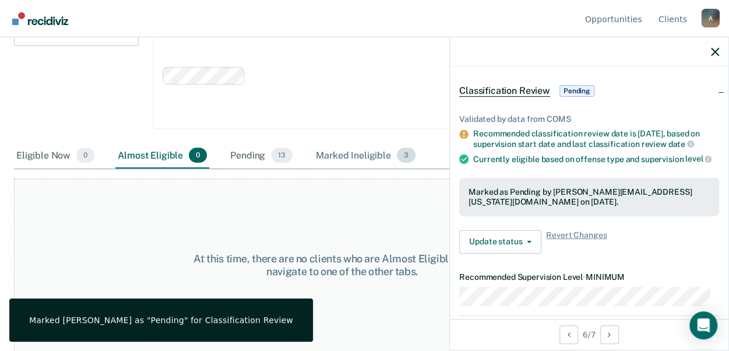
click at [355, 151] on div "Marked Ineligible 3" at bounding box center [365, 156] width 104 height 26
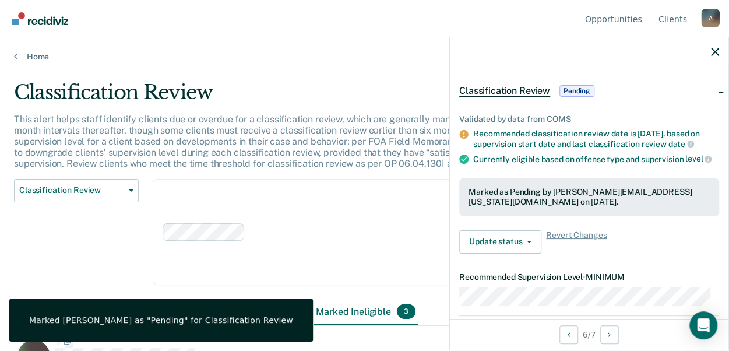
scroll to position [174, 692]
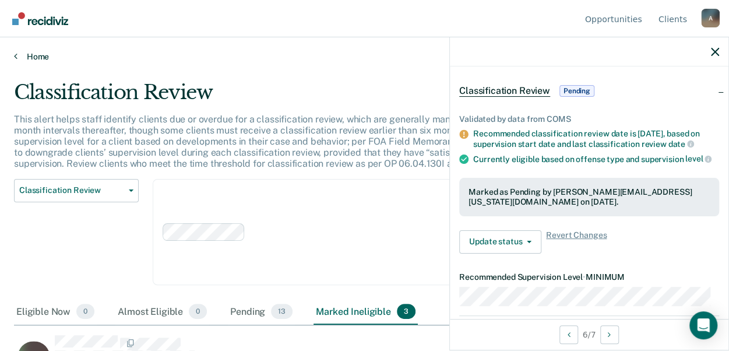
click at [43, 55] on link "Home" at bounding box center [364, 56] width 701 height 10
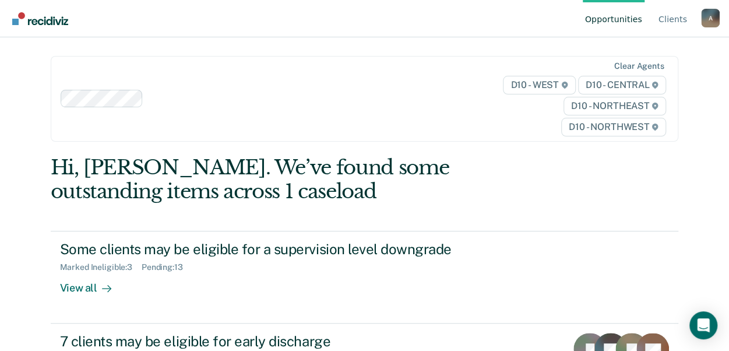
scroll to position [58, 0]
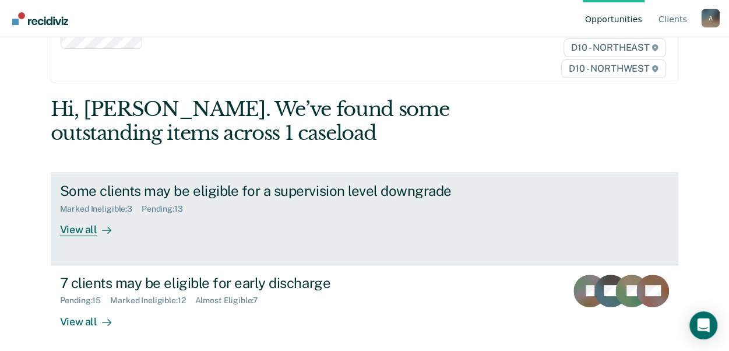
click at [89, 228] on div "View all" at bounding box center [92, 225] width 65 height 23
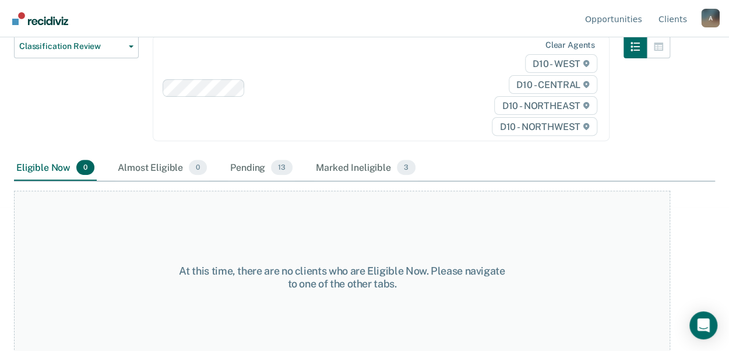
scroll to position [156, 0]
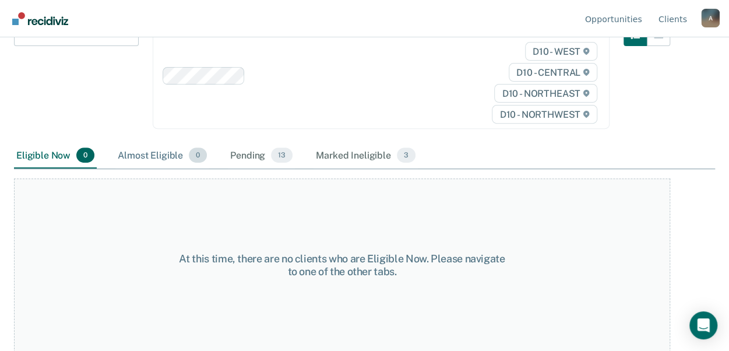
click at [140, 151] on div "Almost Eligible 0" at bounding box center [162, 156] width 94 height 26
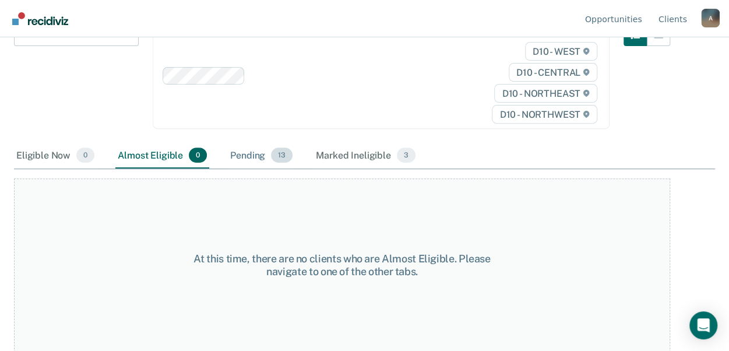
click at [238, 149] on div "Pending 13" at bounding box center [261, 156] width 67 height 26
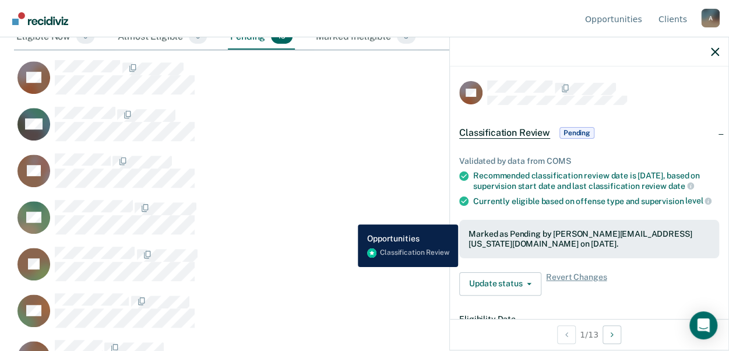
scroll to position [408, 0]
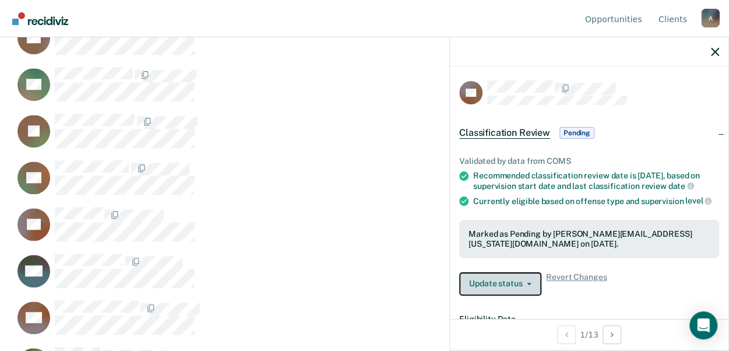
click at [527, 285] on icon "button" at bounding box center [529, 284] width 5 height 2
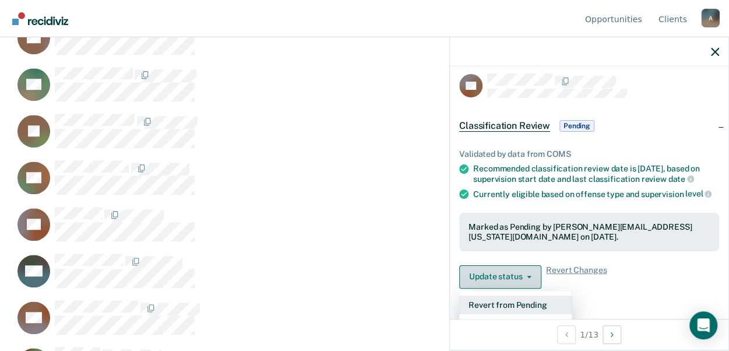
scroll to position [124, 0]
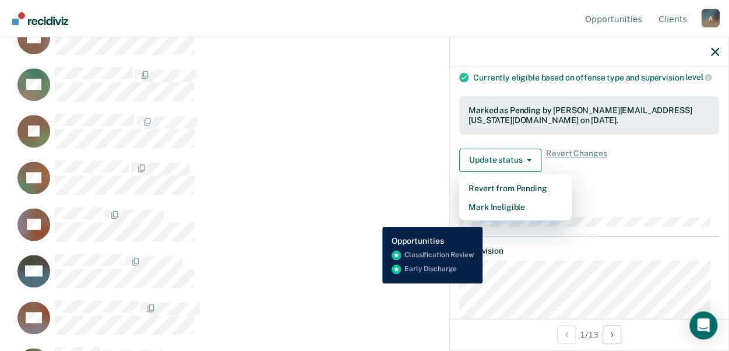
click at [373, 218] on div "LC" at bounding box center [314, 224] width 600 height 36
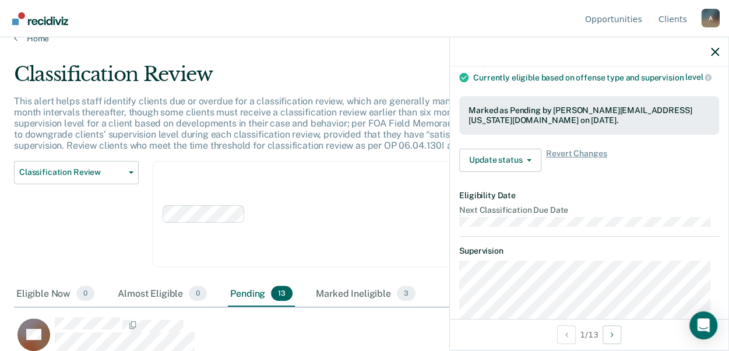
scroll to position [0, 0]
